Goal: Task Accomplishment & Management: Manage account settings

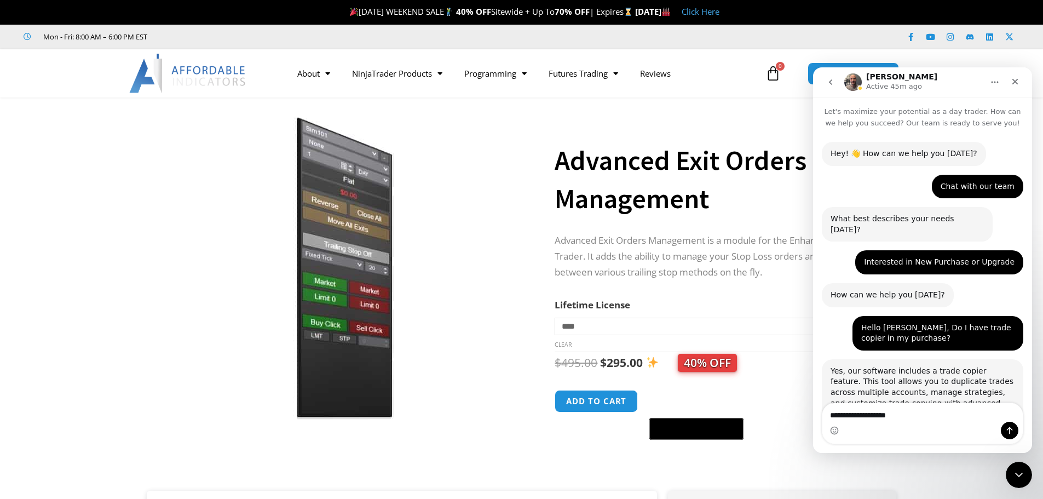
scroll to position [387, 0]
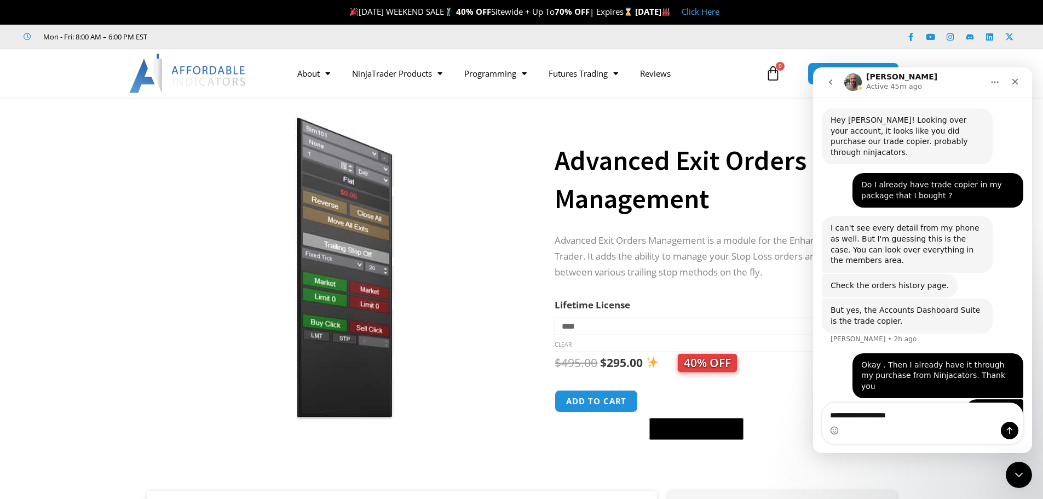
click at [642, 263] on p "Advanced Exit Orders Management is a module for the Enhanced Chart Trader. It a…" at bounding box center [715, 257] width 320 height 48
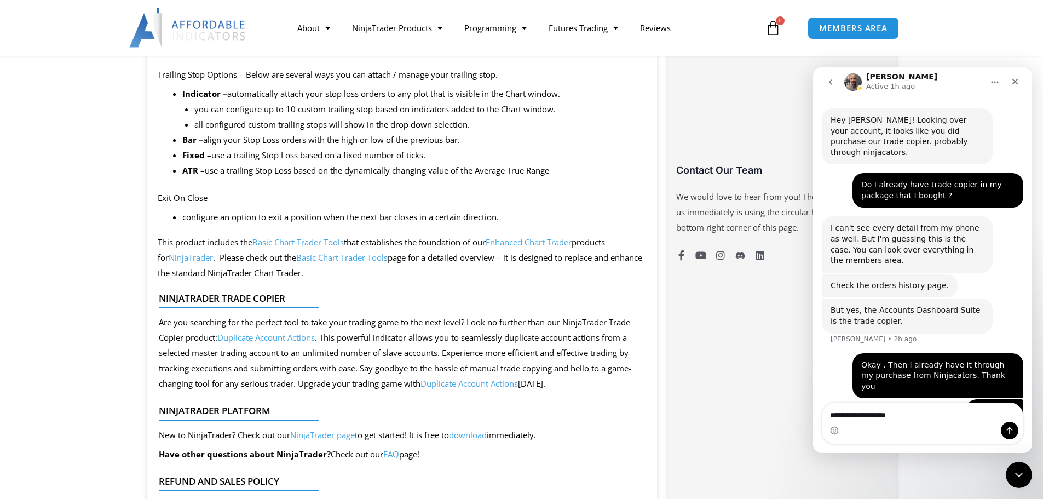
scroll to position [821, 0]
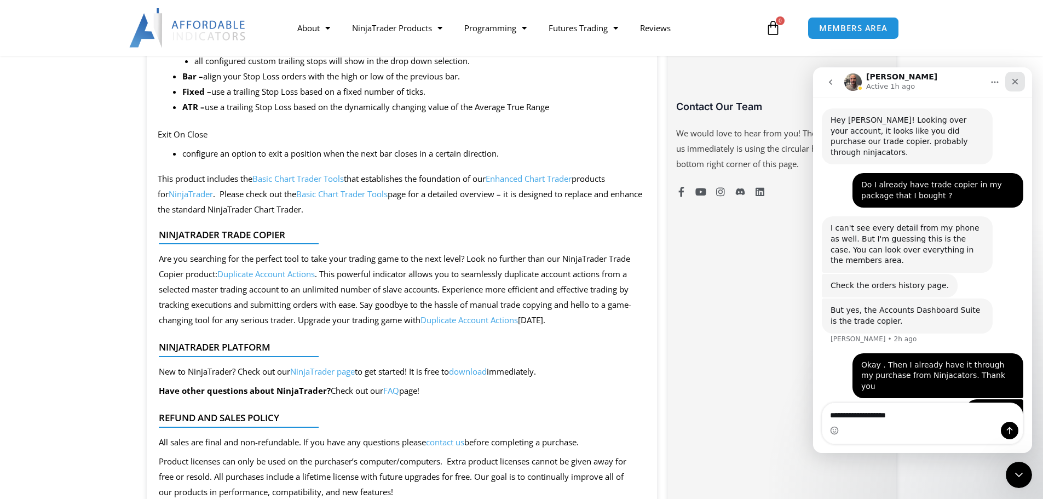
click at [1014, 87] on div "Close" at bounding box center [1015, 82] width 20 height 20
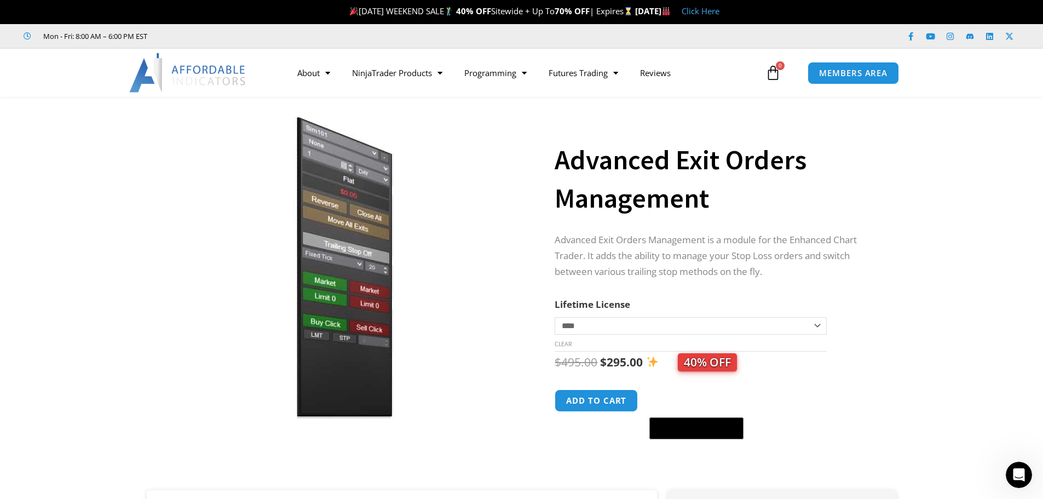
scroll to position [0, 0]
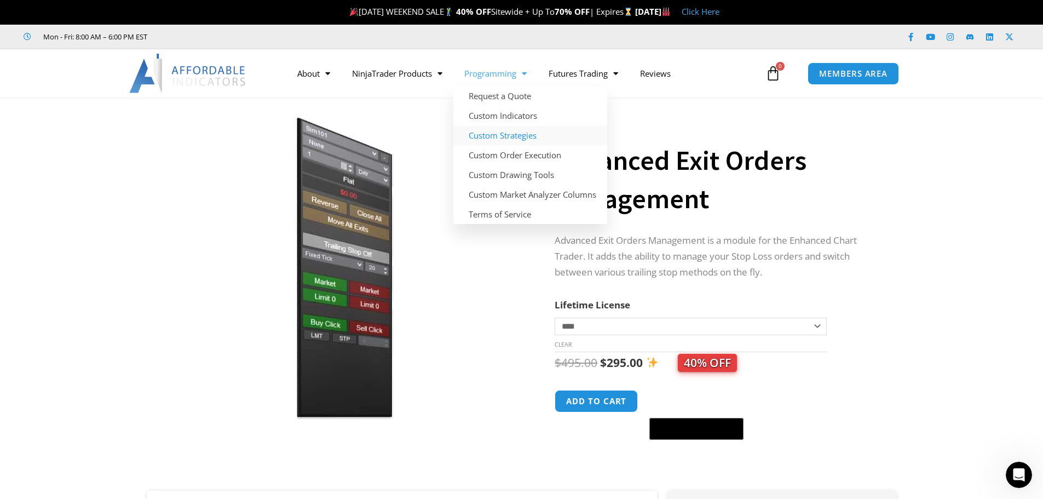
click at [494, 136] on link "Custom Strategies" at bounding box center [530, 135] width 154 height 20
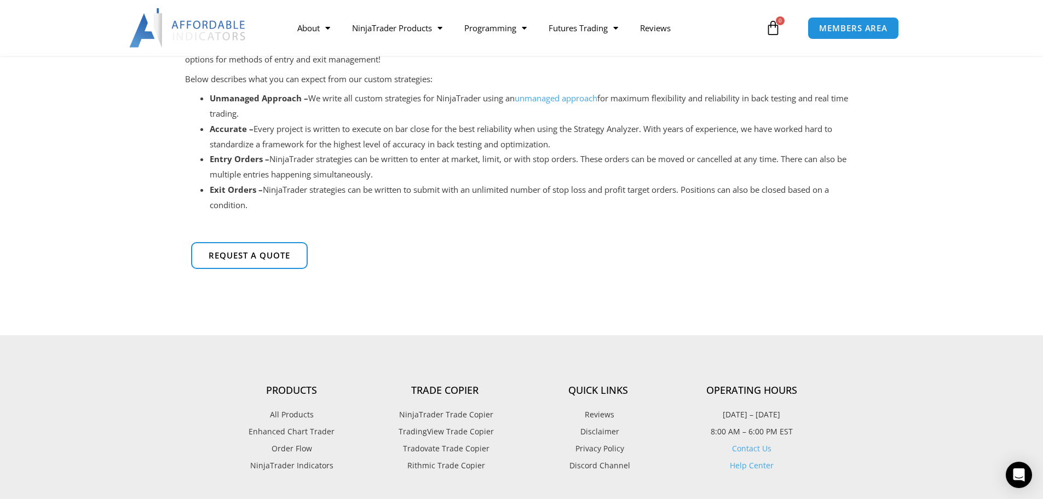
scroll to position [328, 0]
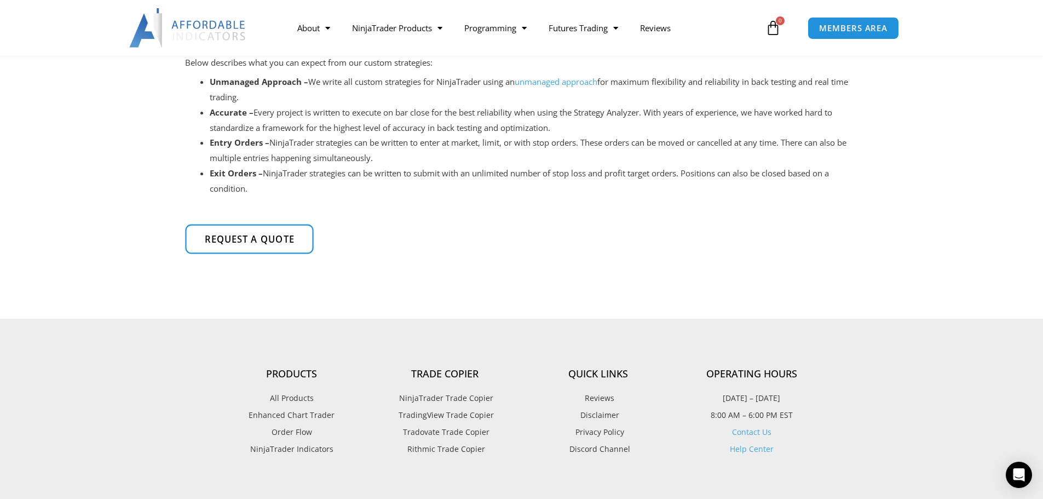
click at [279, 243] on span "Request a quote" at bounding box center [249, 239] width 90 height 9
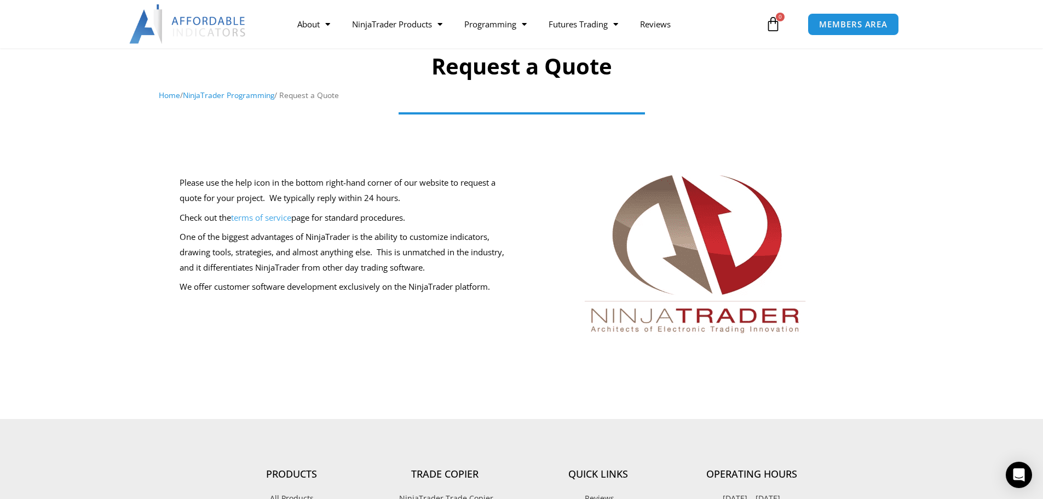
scroll to position [109, 0]
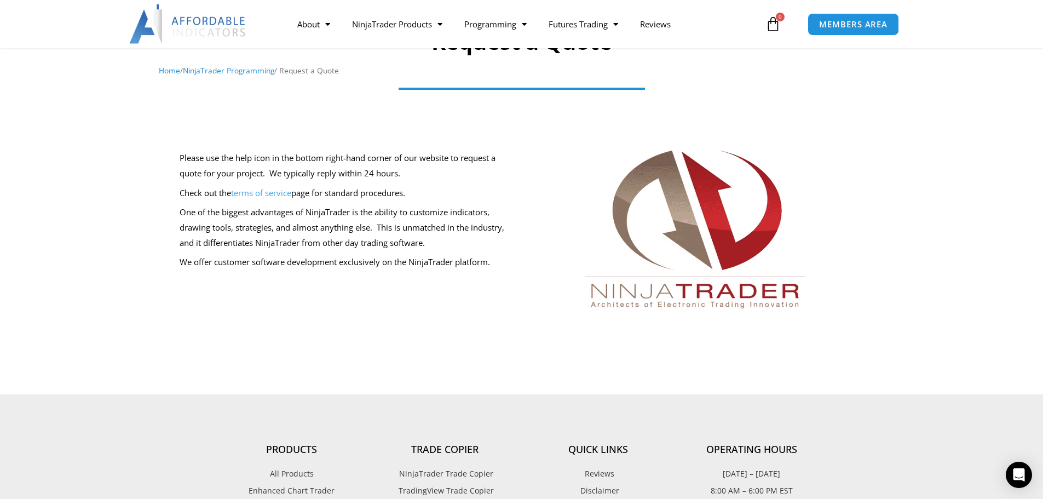
click at [272, 192] on link "terms of service" at bounding box center [261, 192] width 60 height 11
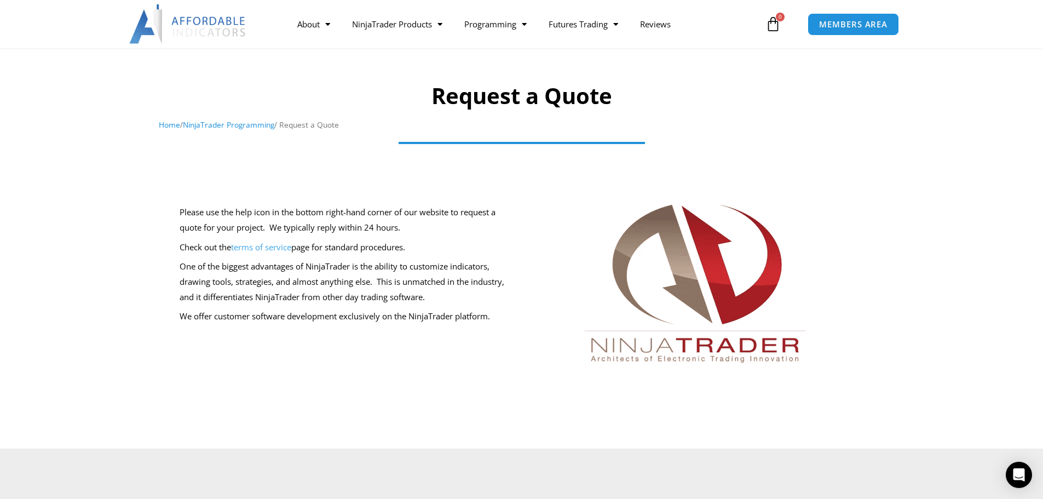
scroll to position [0, 0]
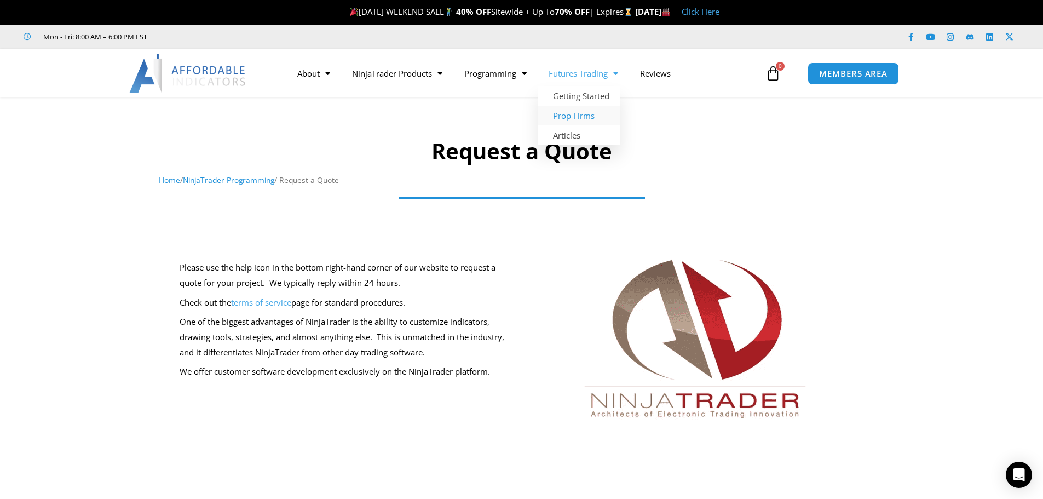
click at [584, 114] on link "Prop Firms" at bounding box center [579, 116] width 83 height 20
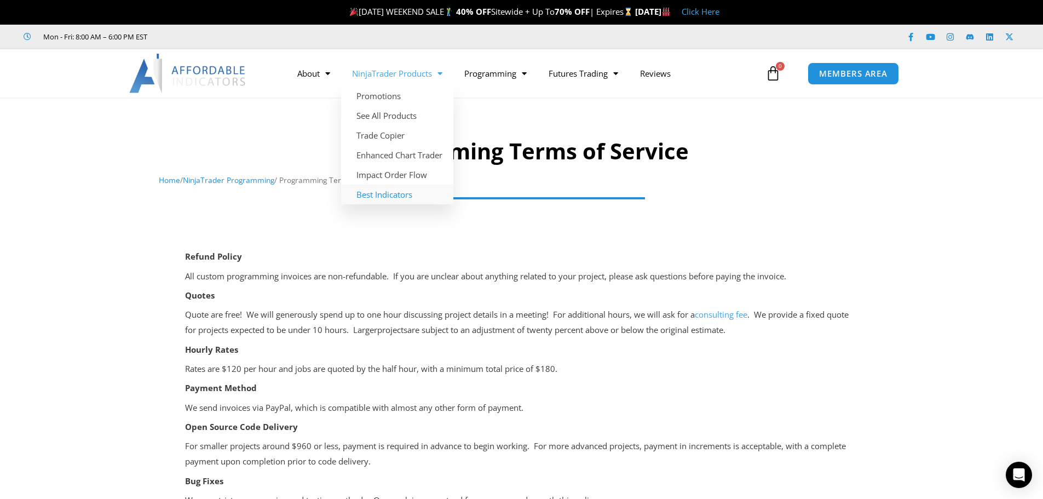
click at [396, 193] on link "Best Indicators" at bounding box center [397, 194] width 112 height 20
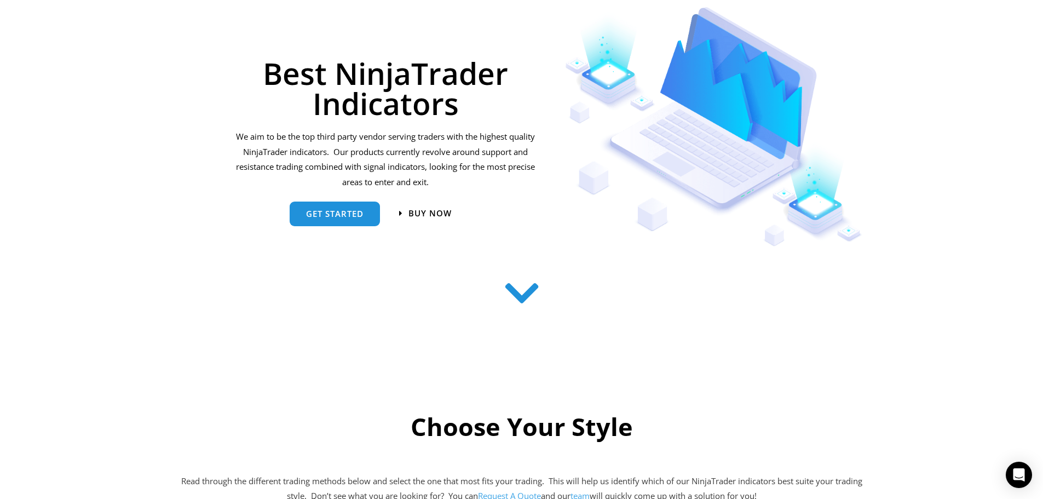
scroll to position [164, 0]
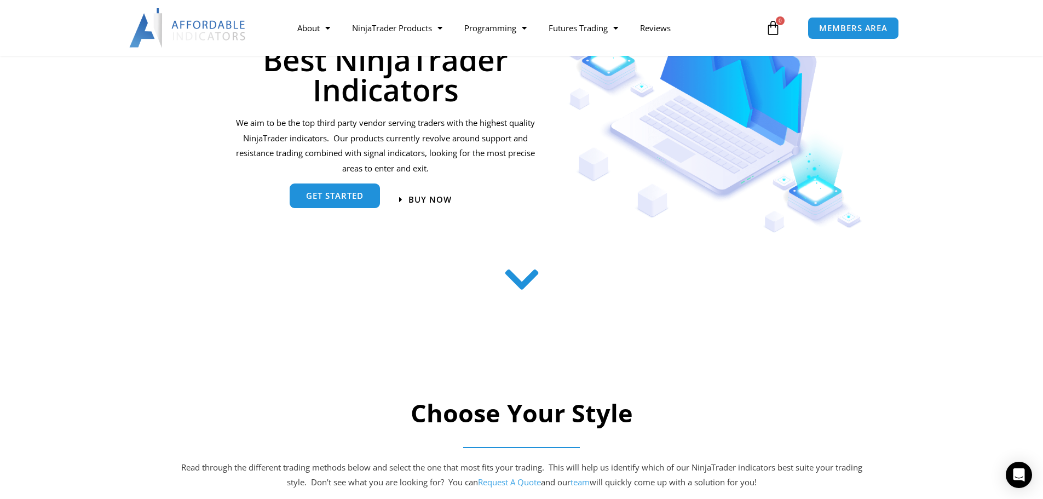
click at [338, 197] on span "get started" at bounding box center [334, 196] width 57 height 8
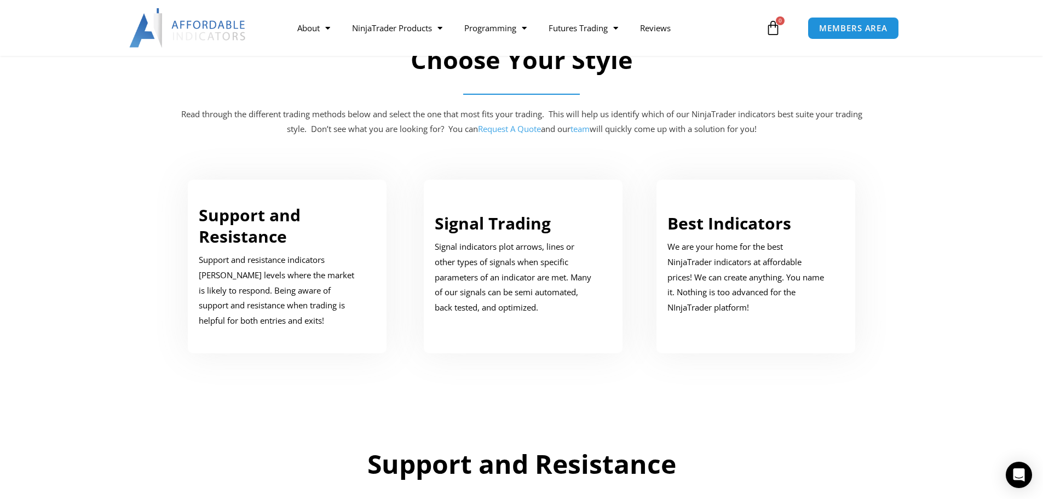
scroll to position [553, 0]
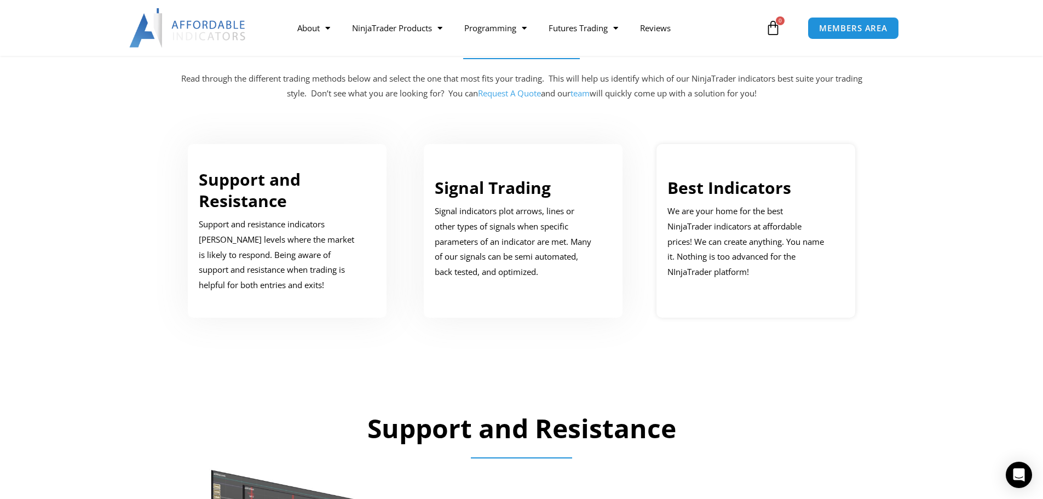
click at [747, 248] on p "We are your home for the best NinjaTrader indicators at affordable prices! We c…" at bounding box center [747, 242] width 161 height 76
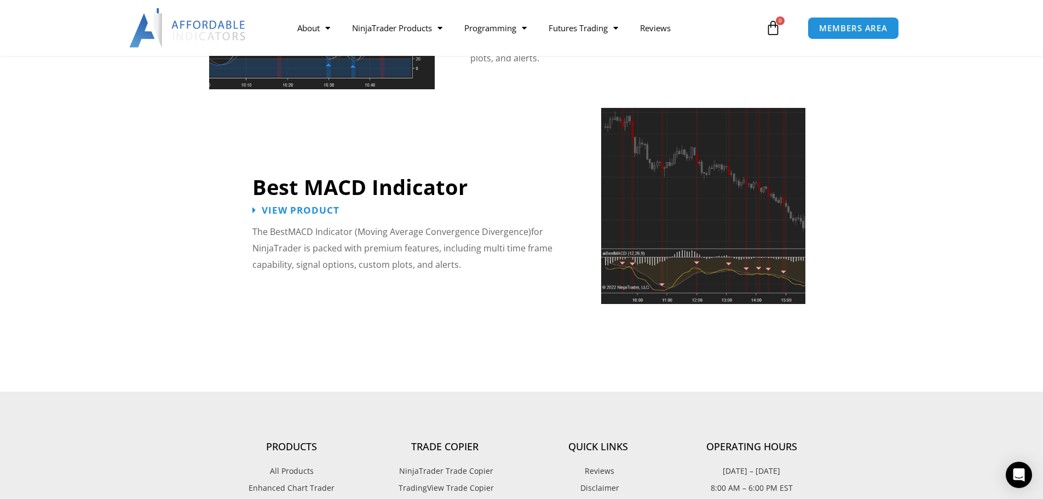
scroll to position [2469, 0]
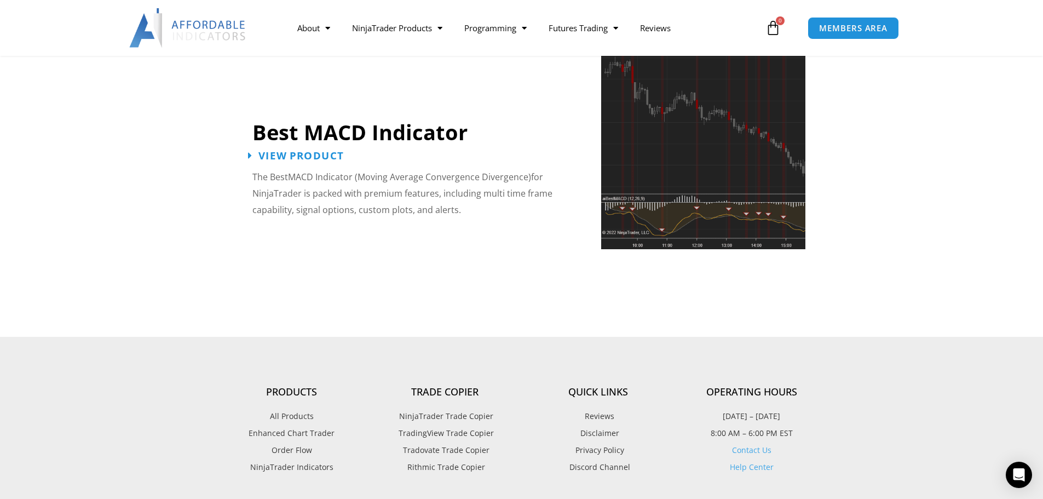
click at [278, 151] on span "View Product" at bounding box center [300, 156] width 85 height 10
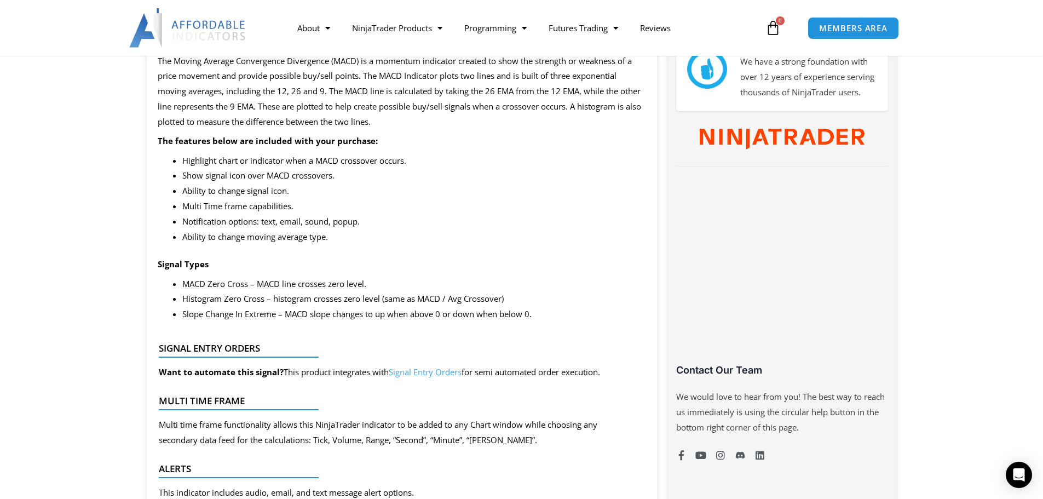
scroll to position [547, 0]
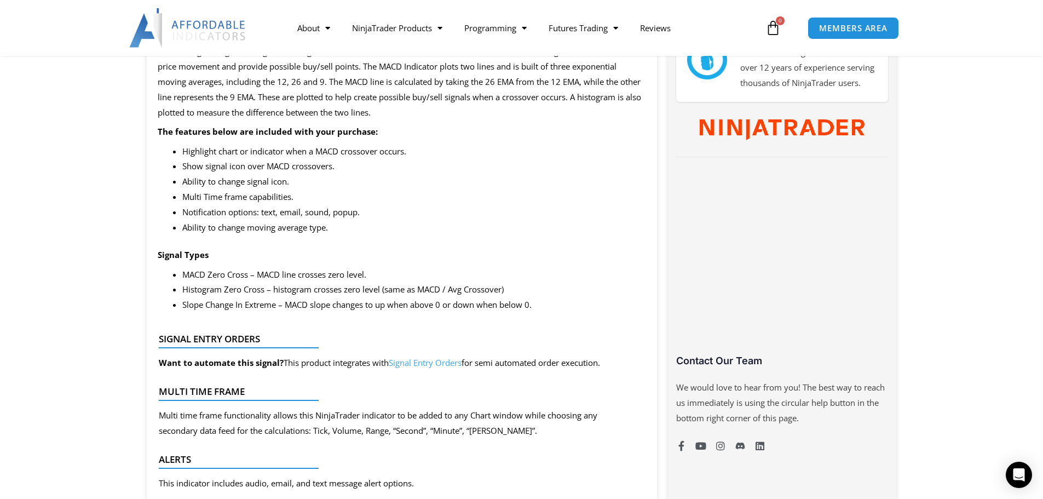
click at [433, 362] on link "Signal Entry Orders" at bounding box center [425, 362] width 73 height 11
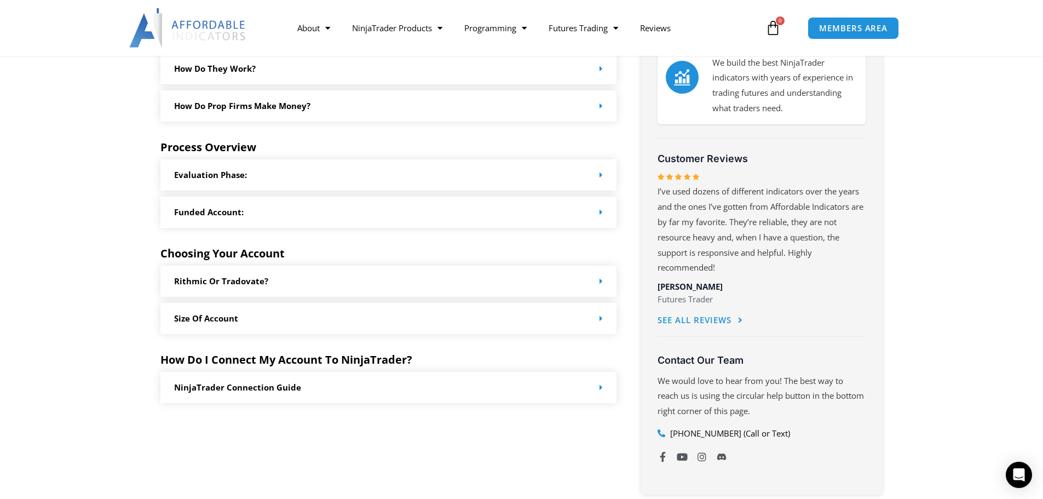
scroll to position [493, 0]
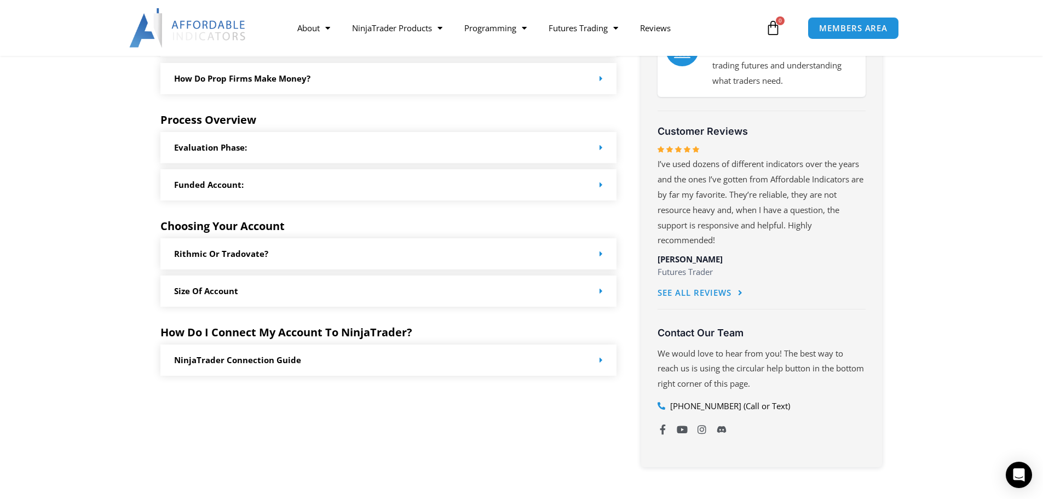
click at [257, 359] on link "NinjaTrader Connection Guide" at bounding box center [237, 359] width 127 height 11
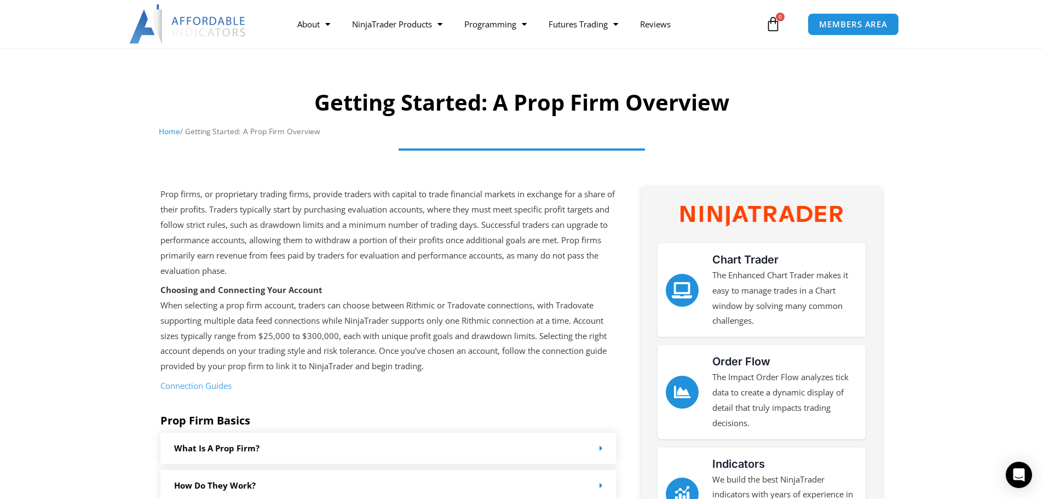
scroll to position [0, 0]
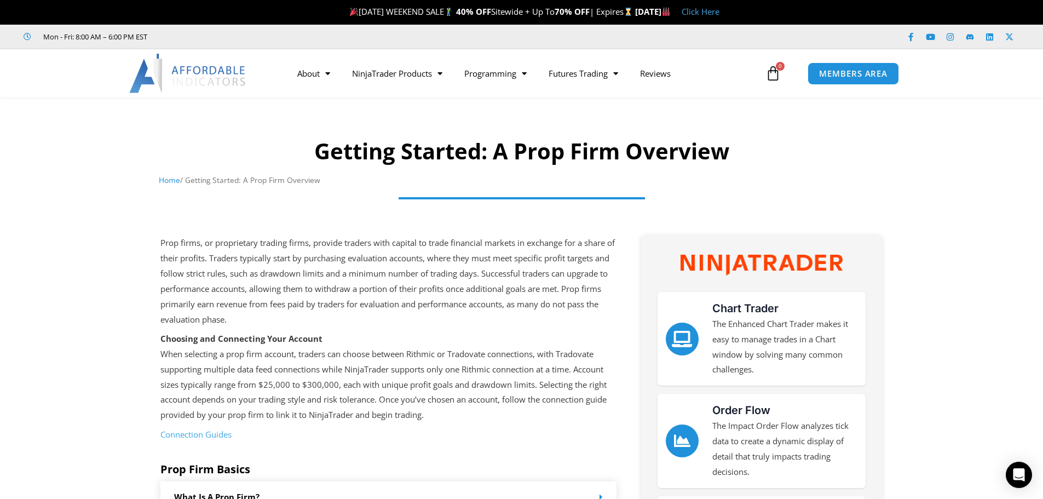
click at [777, 70] on icon at bounding box center [772, 73] width 15 height 15
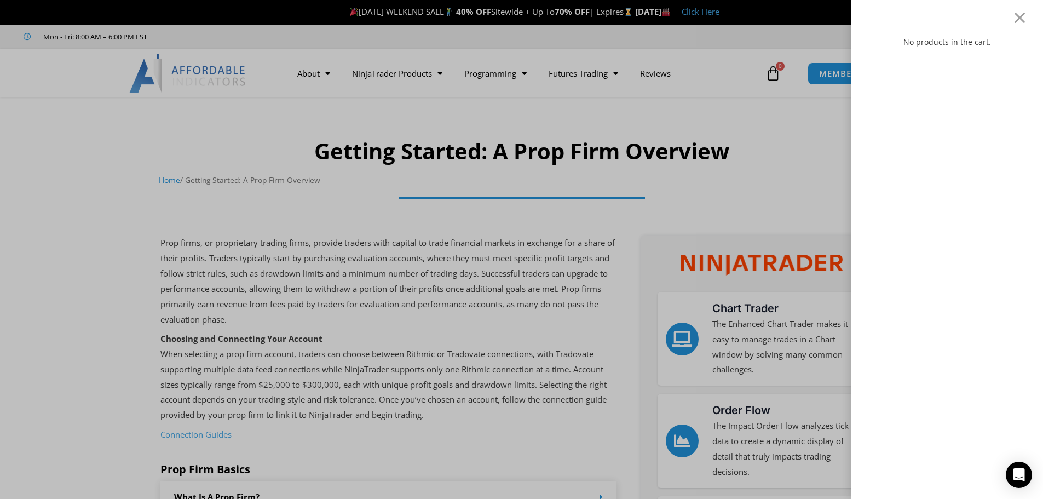
click at [810, 38] on div "No products in the cart." at bounding box center [521, 249] width 1043 height 499
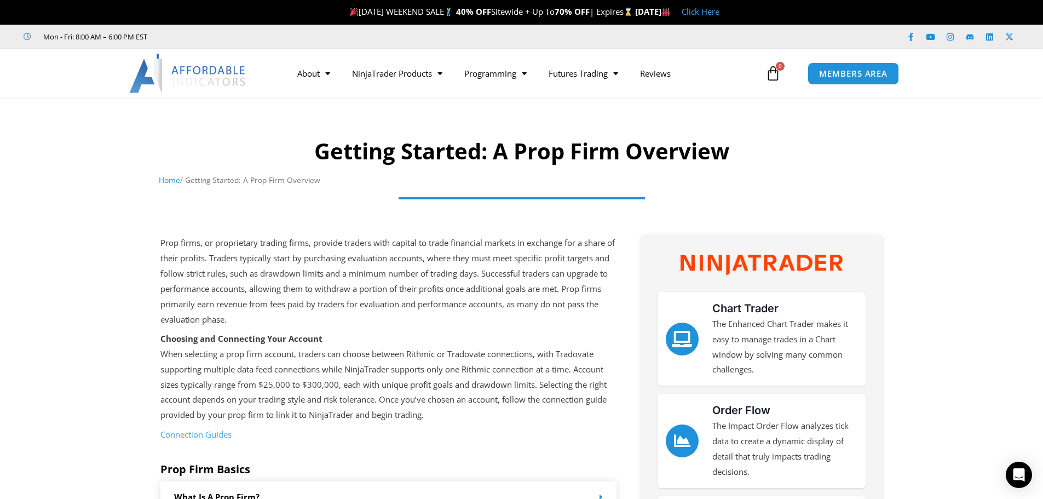
click at [719, 10] on link "Click Here" at bounding box center [701, 11] width 38 height 11
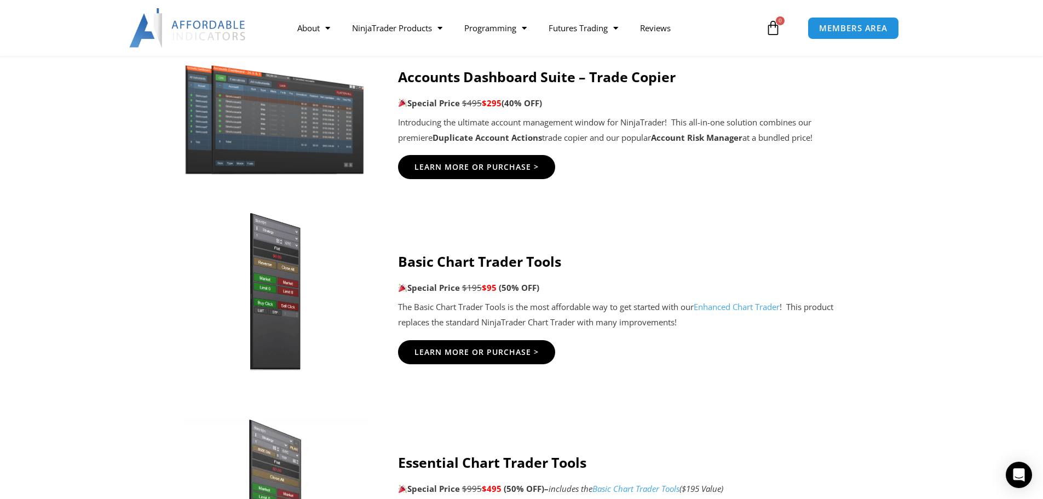
scroll to position [602, 0]
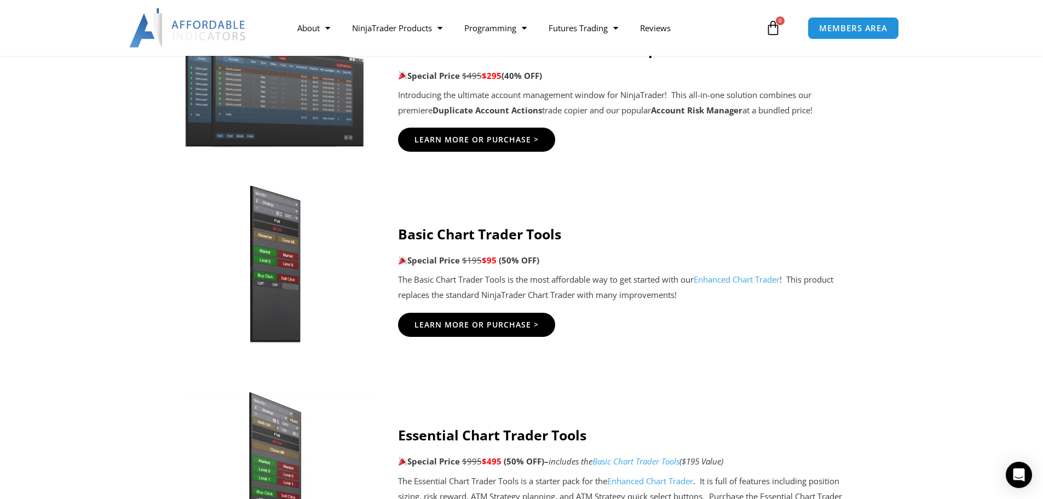
click at [442, 111] on strong "Duplicate Account Actions" at bounding box center [486, 110] width 109 height 11
click at [499, 76] on span "$295" at bounding box center [492, 75] width 20 height 11
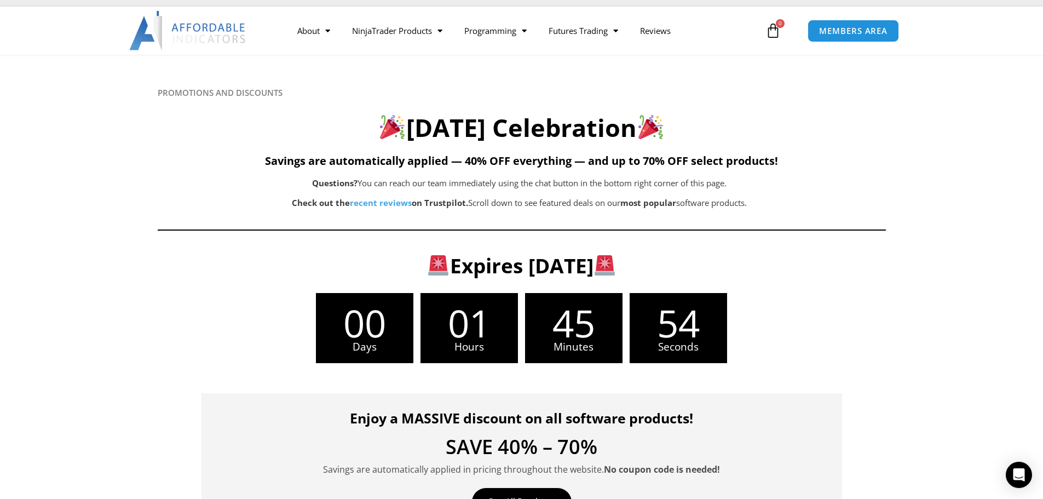
scroll to position [0, 0]
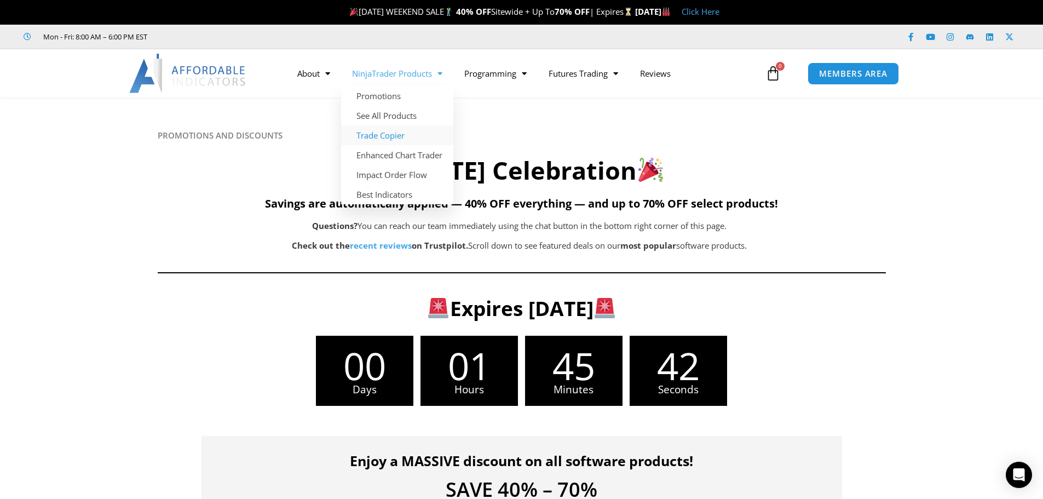
click at [392, 135] on link "Trade Copier" at bounding box center [397, 135] width 112 height 20
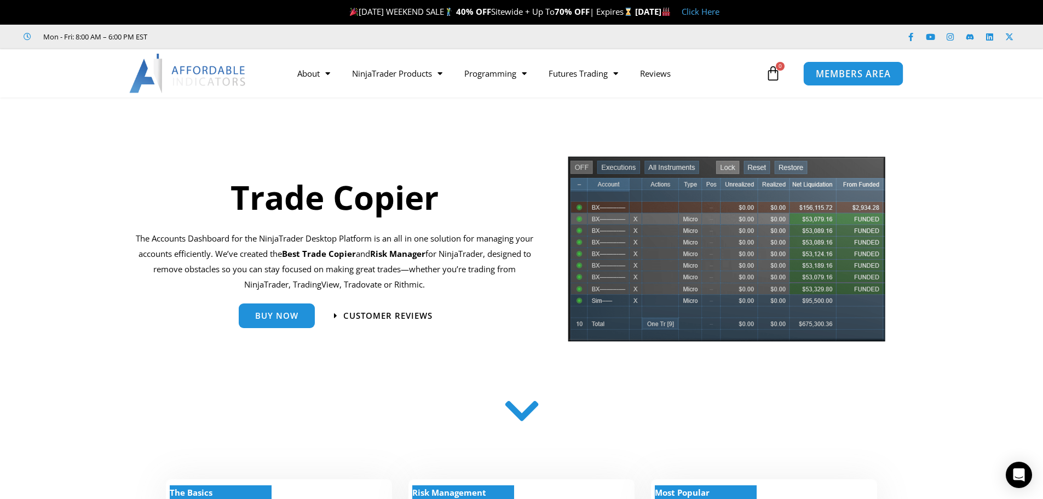
click at [869, 77] on span "MEMBERS AREA" at bounding box center [853, 73] width 75 height 9
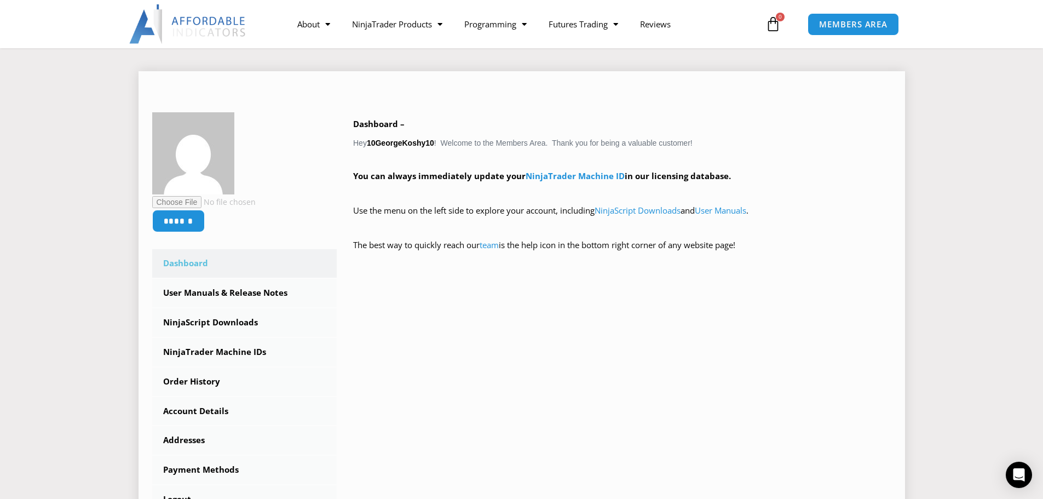
scroll to position [164, 0]
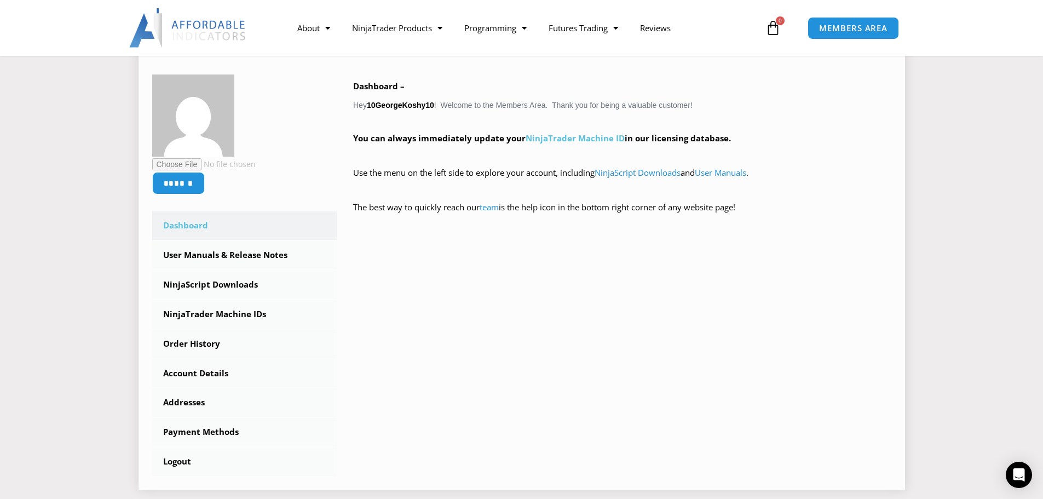
click at [595, 139] on link "NinjaTrader Machine ID" at bounding box center [575, 137] width 99 height 11
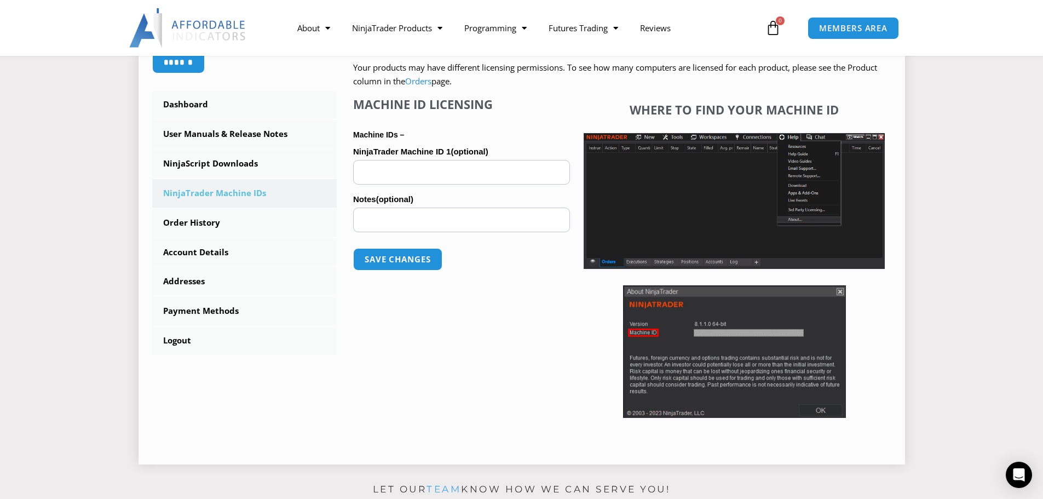
scroll to position [274, 0]
click at [396, 171] on input "NinjaTrader Machine ID 1 (optional)" at bounding box center [461, 172] width 217 height 25
paste input "**********"
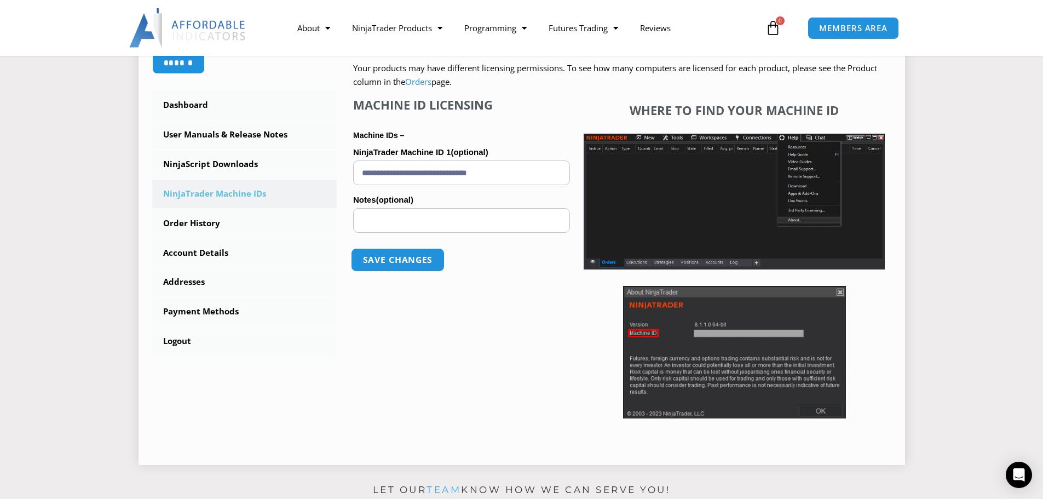
type input "**********"
click at [408, 256] on button "Save changes" at bounding box center [398, 260] width 94 height 24
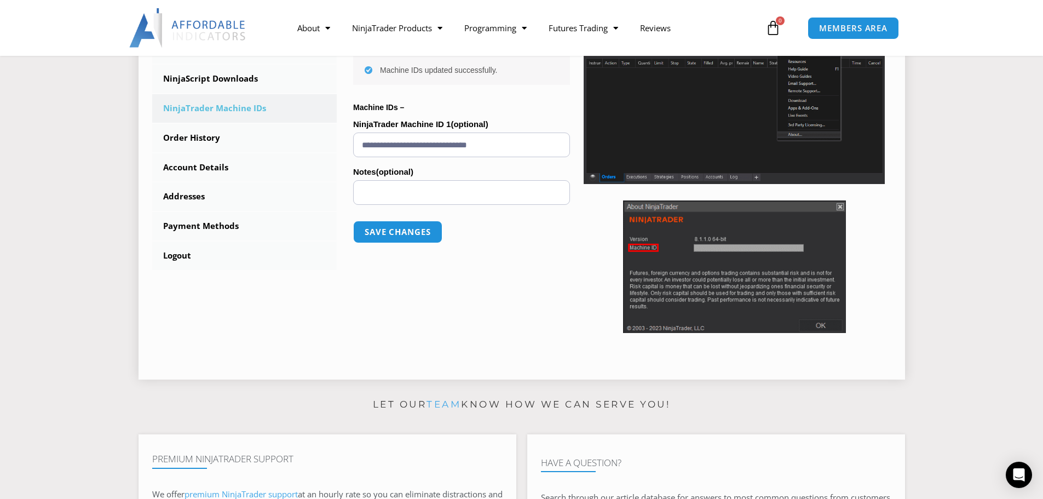
scroll to position [383, 0]
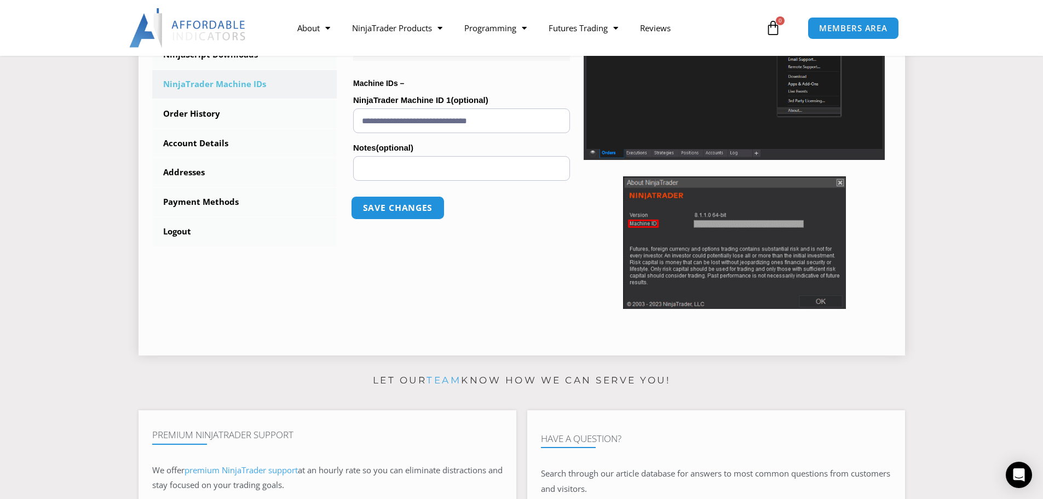
click at [398, 210] on button "Save changes" at bounding box center [398, 208] width 94 height 24
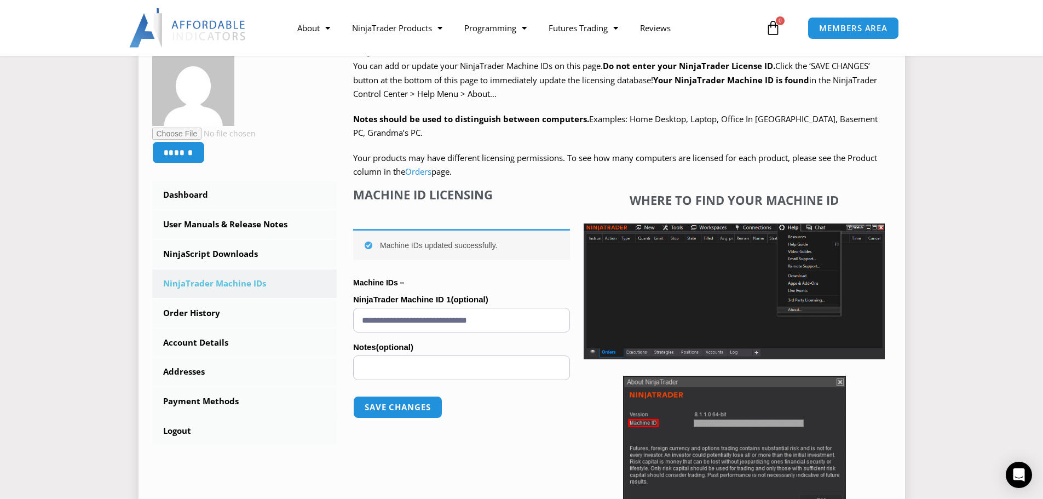
scroll to position [219, 0]
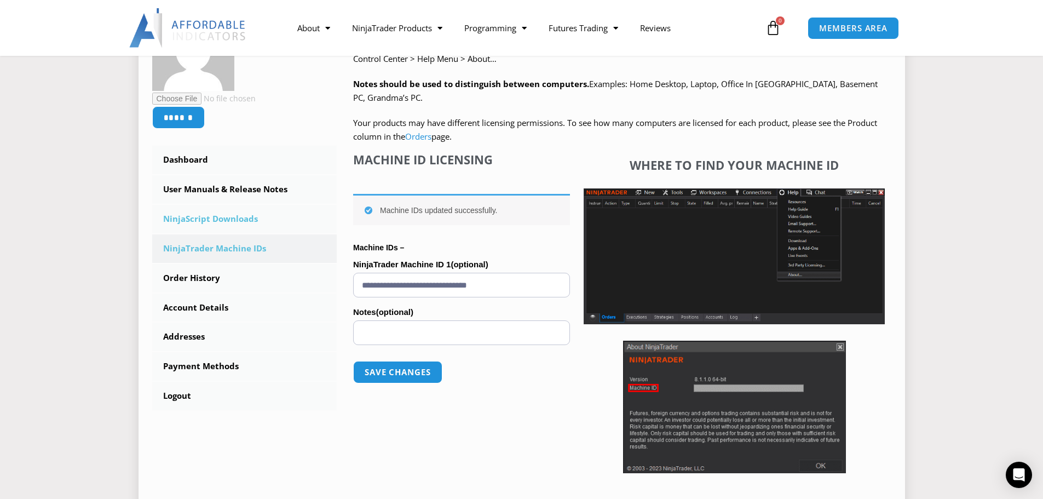
click at [203, 217] on link "NinjaScript Downloads" at bounding box center [244, 219] width 185 height 28
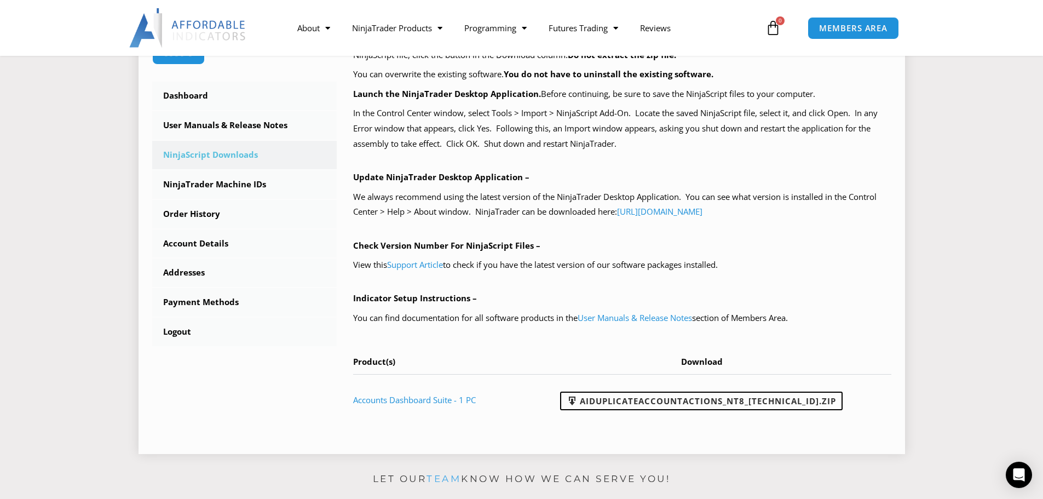
scroll to position [328, 0]
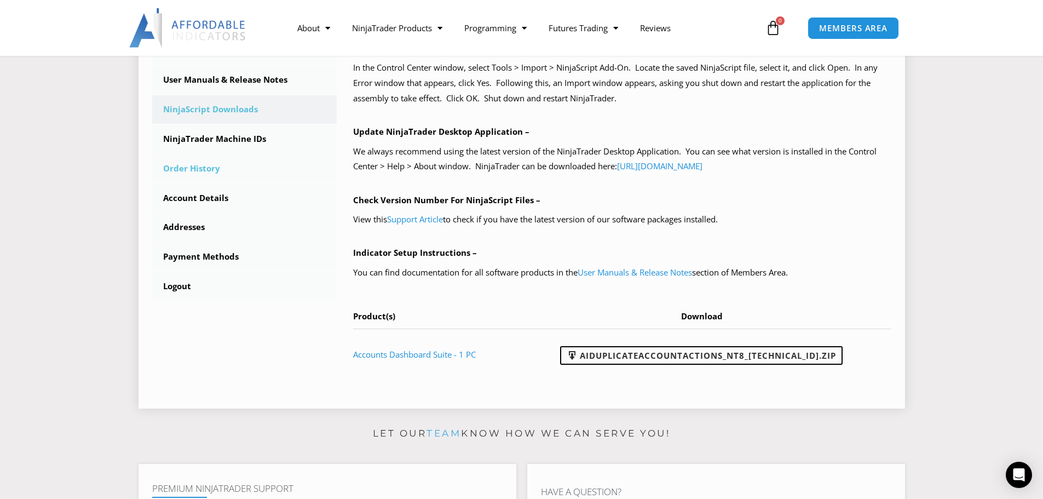
click at [182, 165] on link "Order History" at bounding box center [244, 168] width 185 height 28
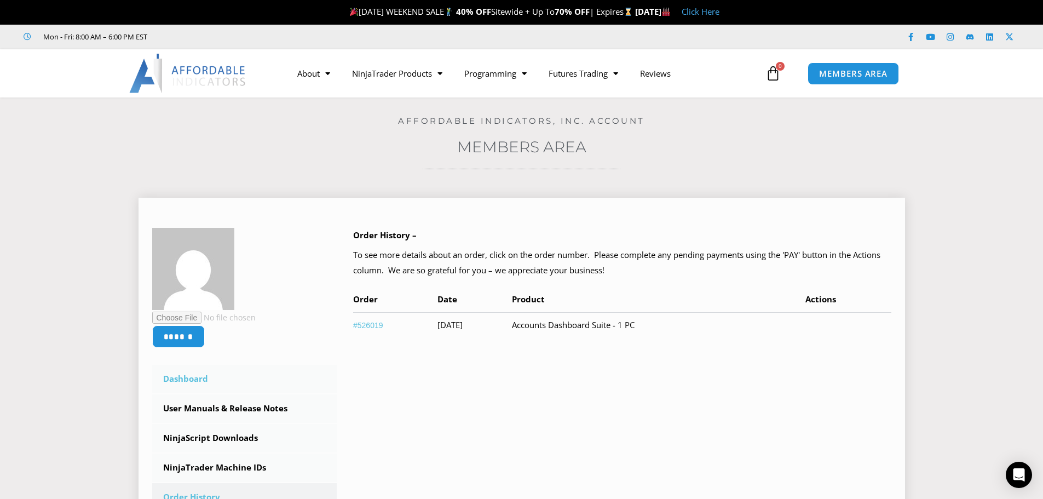
click at [184, 377] on link "Dashboard" at bounding box center [244, 379] width 185 height 28
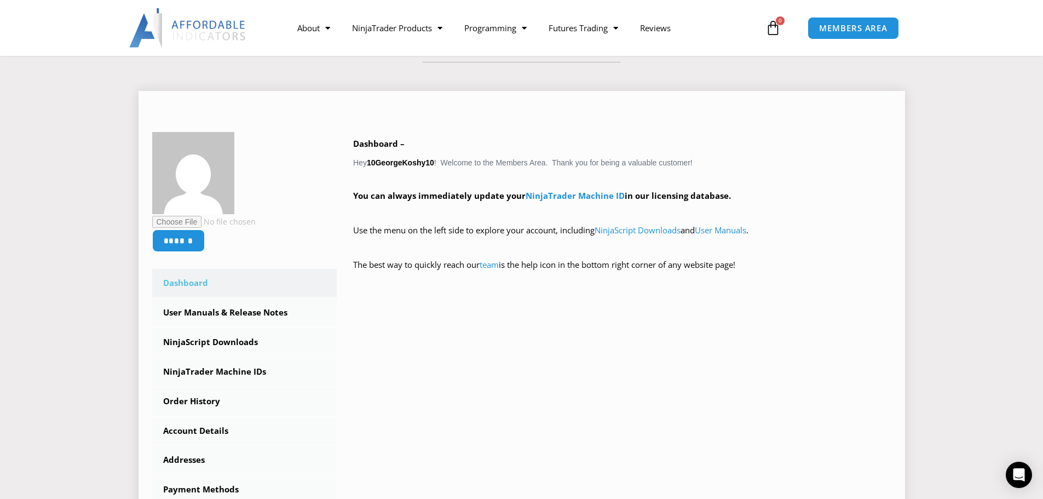
scroll to position [164, 0]
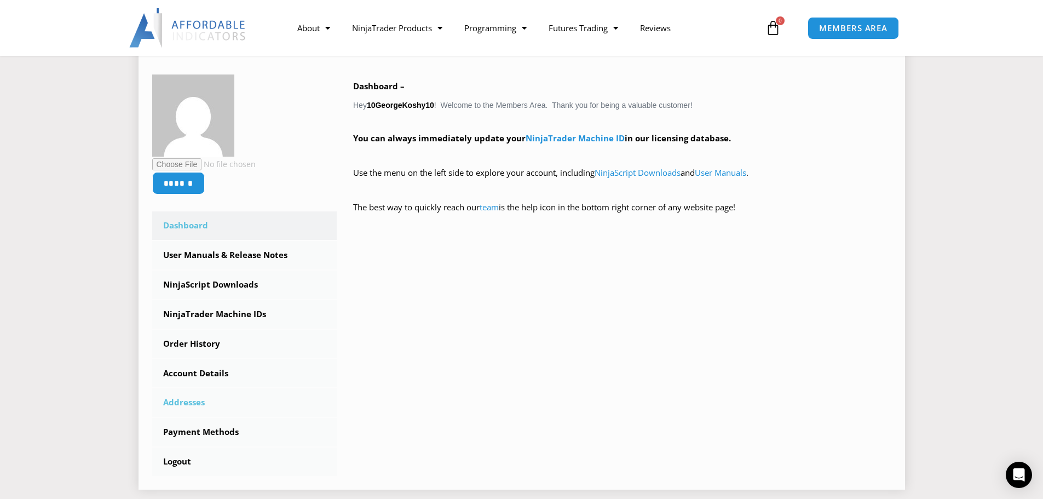
click at [185, 402] on link "Addresses" at bounding box center [244, 402] width 185 height 28
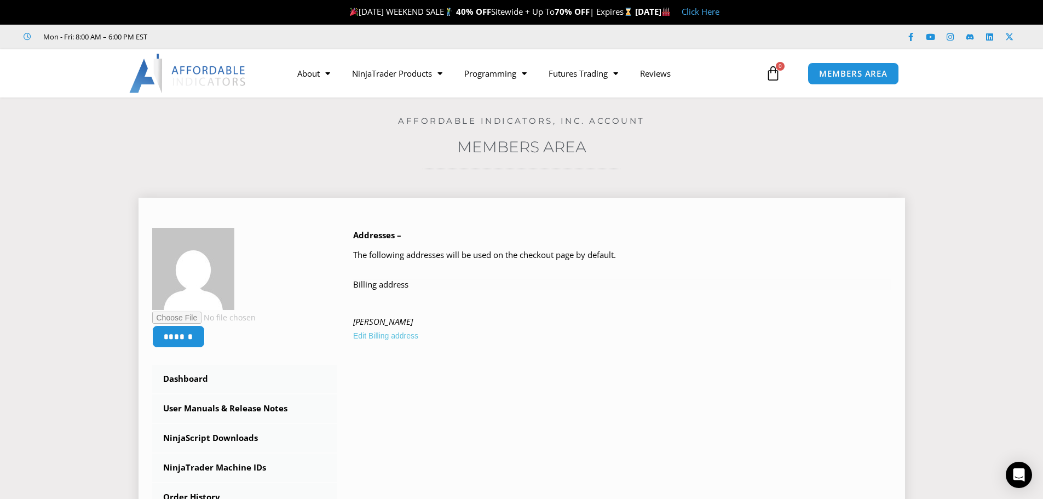
click at [383, 333] on link "Edit Billing address" at bounding box center [385, 335] width 65 height 14
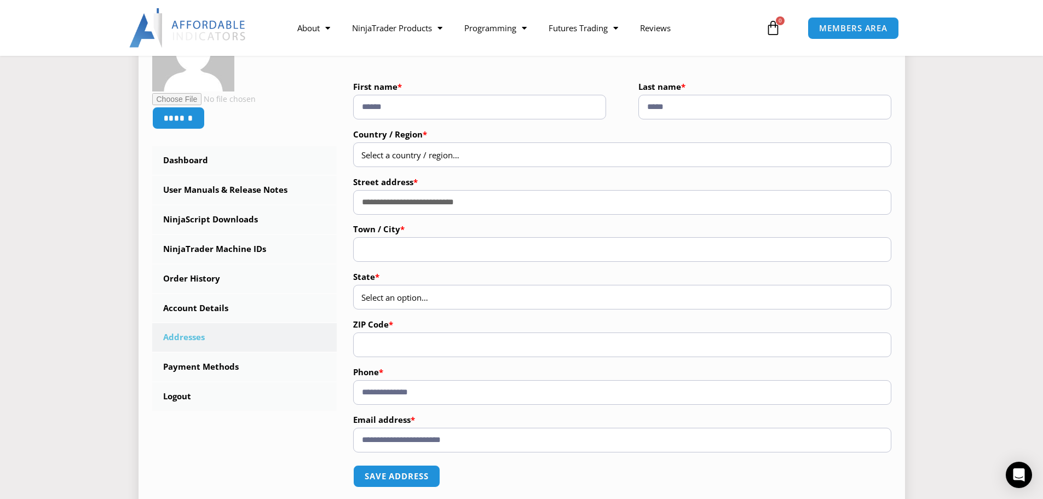
scroll to position [219, 0]
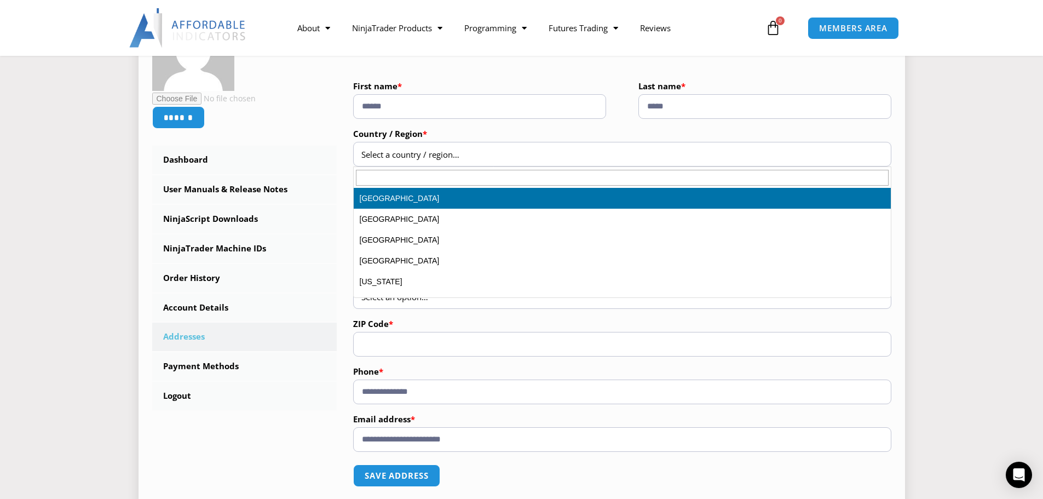
click at [386, 154] on span "Select a country / region…" at bounding box center [410, 154] width 98 height 11
type input "***"
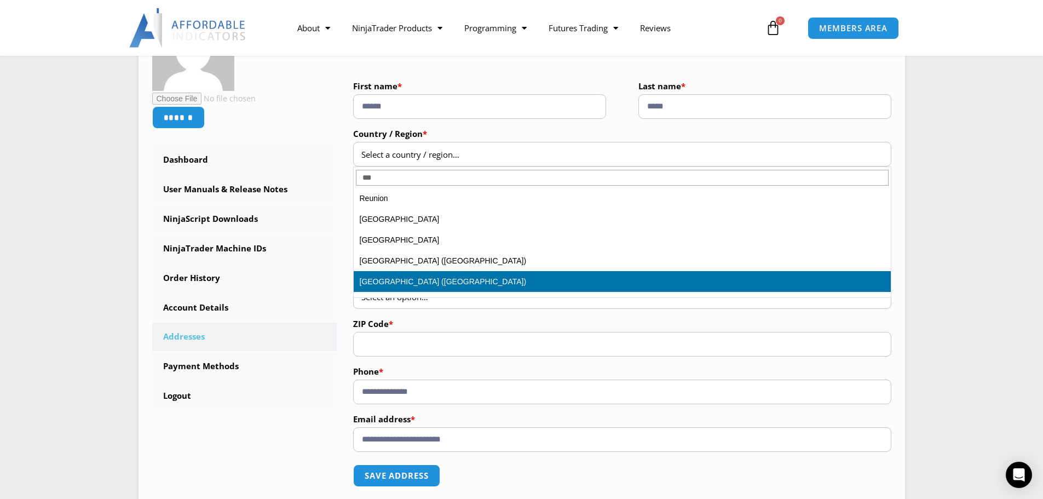
select select "**"
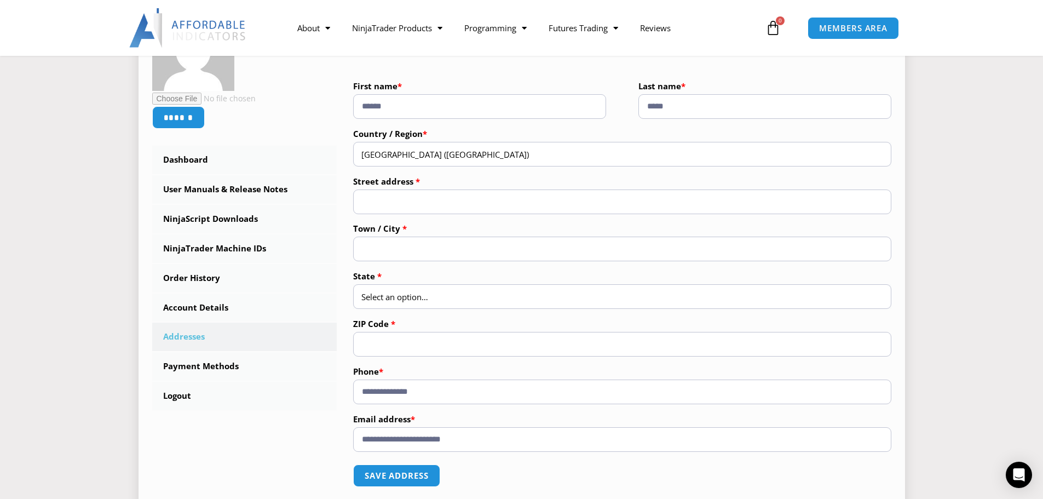
click at [403, 204] on input "Street address *" at bounding box center [622, 201] width 538 height 25
type input "**********"
type input "********"
select select "**"
type input "*****"
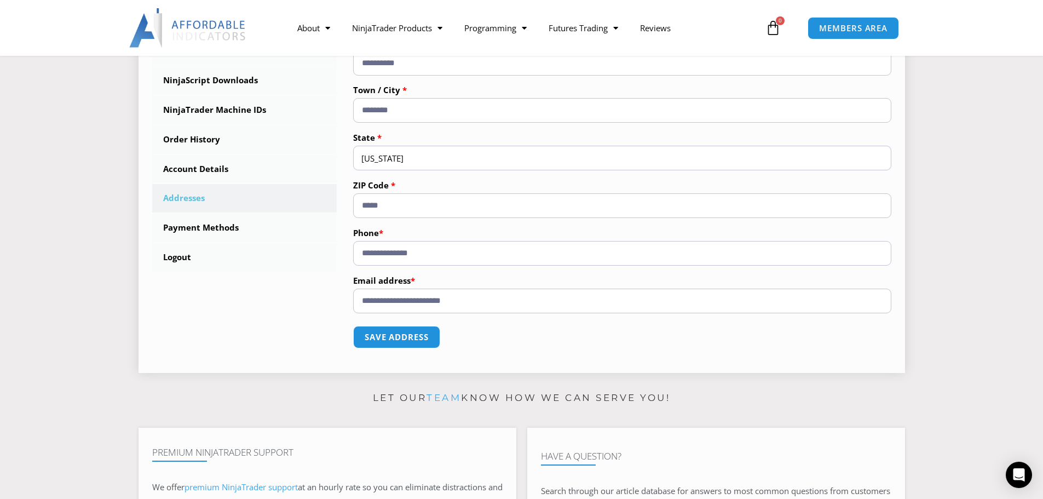
scroll to position [383, 0]
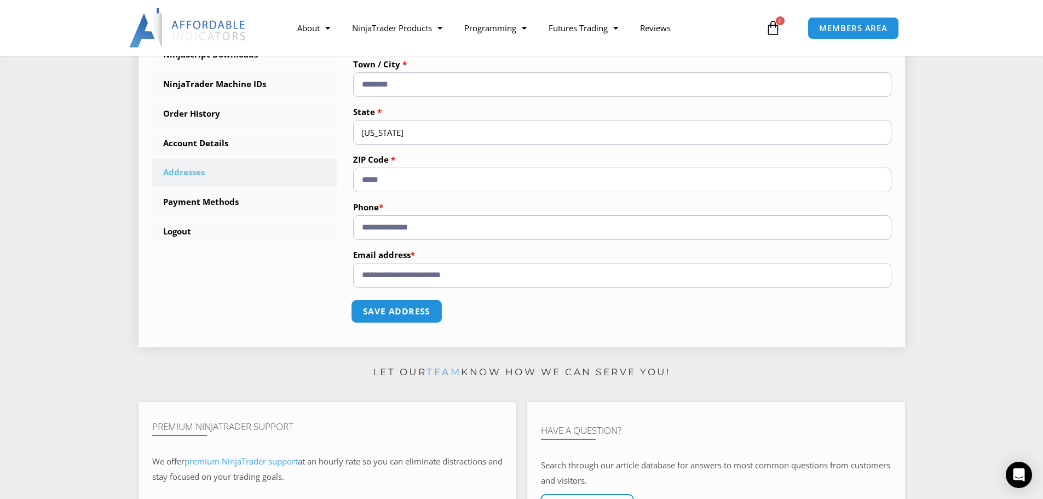
click at [400, 307] on button "Save address" at bounding box center [396, 311] width 91 height 24
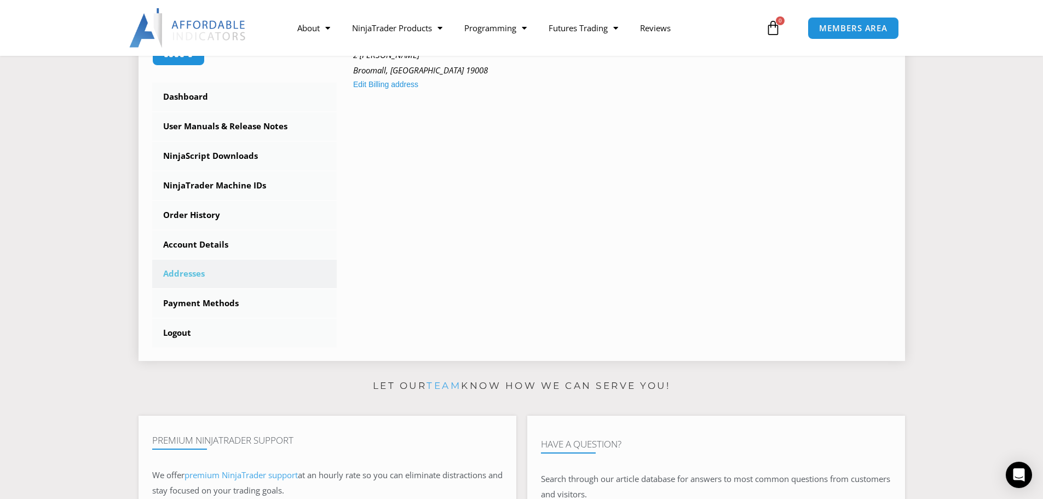
scroll to position [328, 0]
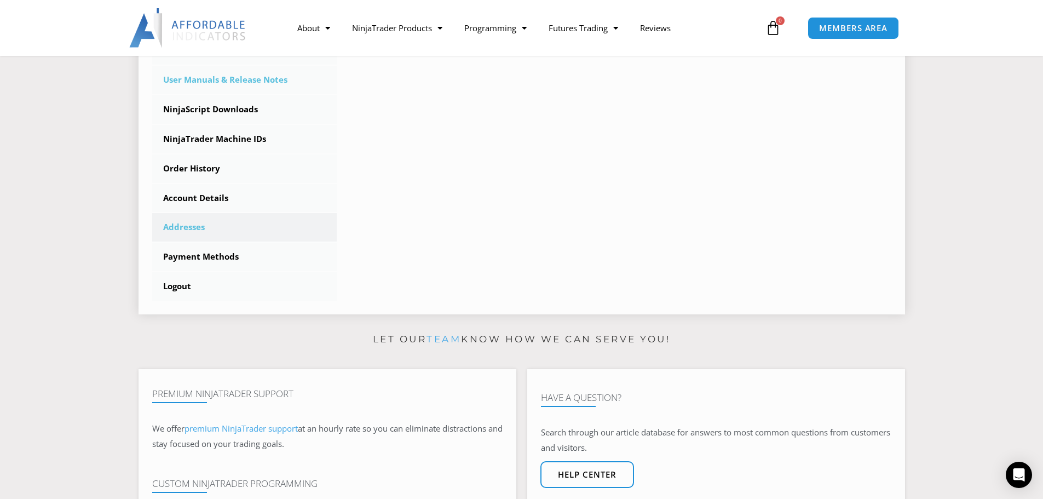
click at [202, 80] on link "User Manuals & Release Notes" at bounding box center [244, 80] width 185 height 28
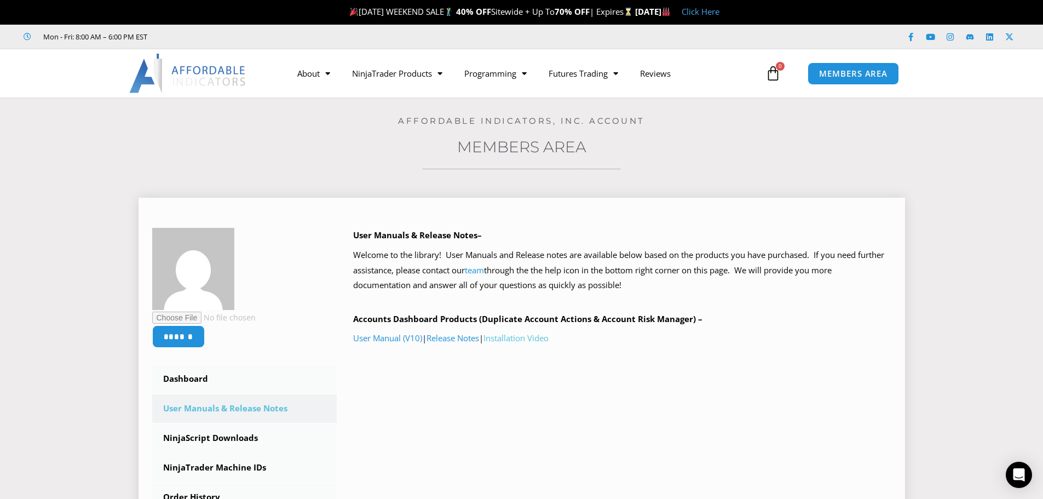
click at [520, 336] on link "Installation Video" at bounding box center [515, 337] width 65 height 11
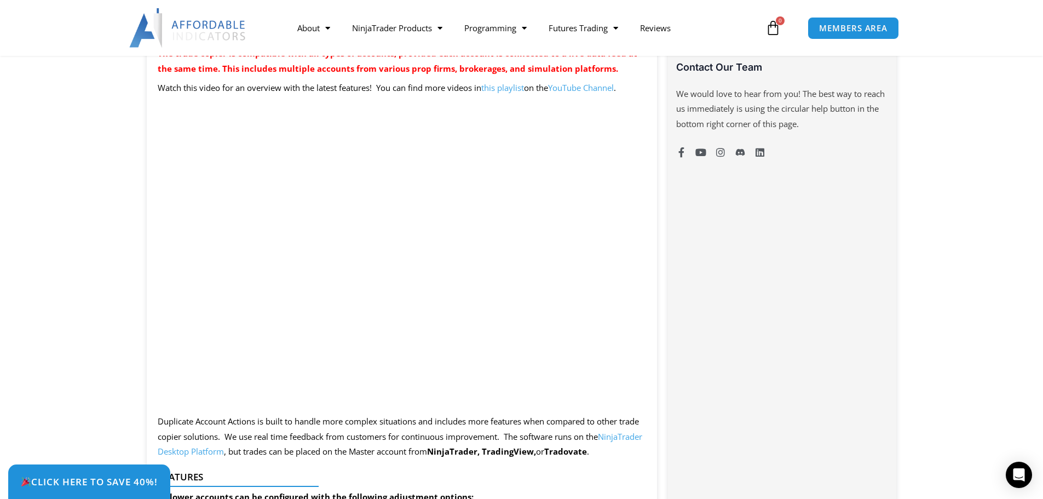
scroll to position [821, 0]
